Goal: Information Seeking & Learning: Learn about a topic

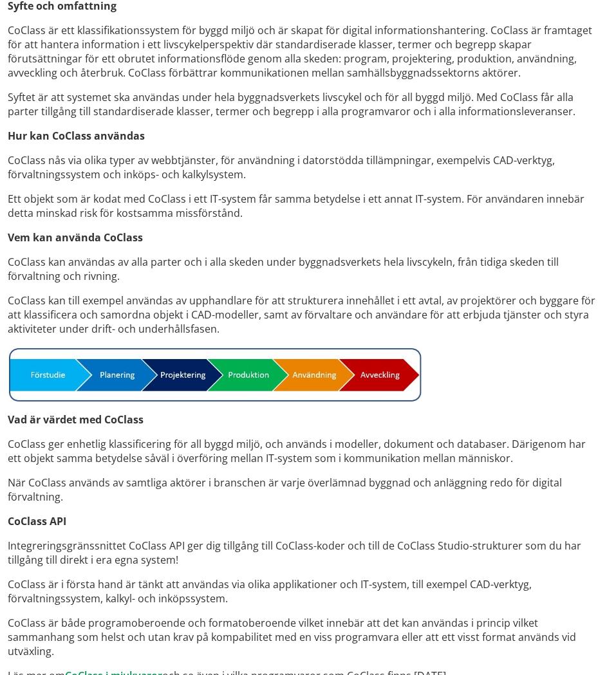
scroll to position [426, 0]
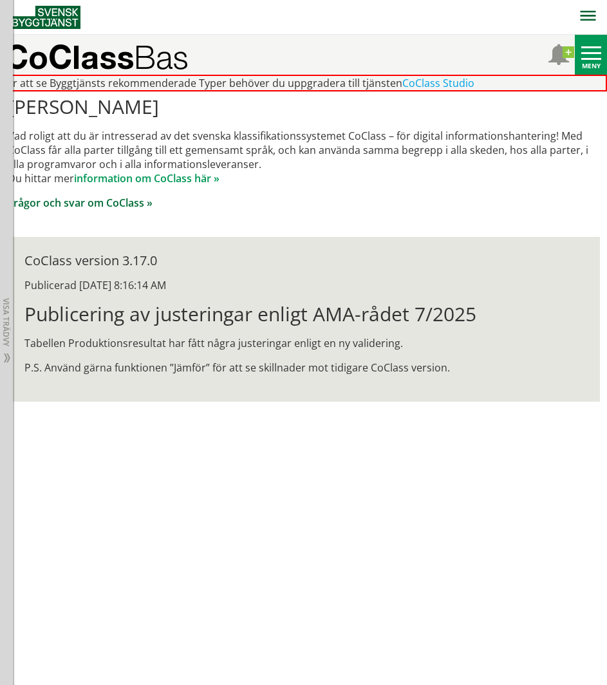
click at [121, 202] on link "Frågor och svar om CoClass »" at bounding box center [80, 203] width 145 height 14
click at [123, 200] on link "Frågor och svar om CoClass »" at bounding box center [80, 203] width 145 height 14
click at [176, 178] on link "information om CoClass här »" at bounding box center [147, 178] width 146 height 14
